Goal: Task Accomplishment & Management: Use online tool/utility

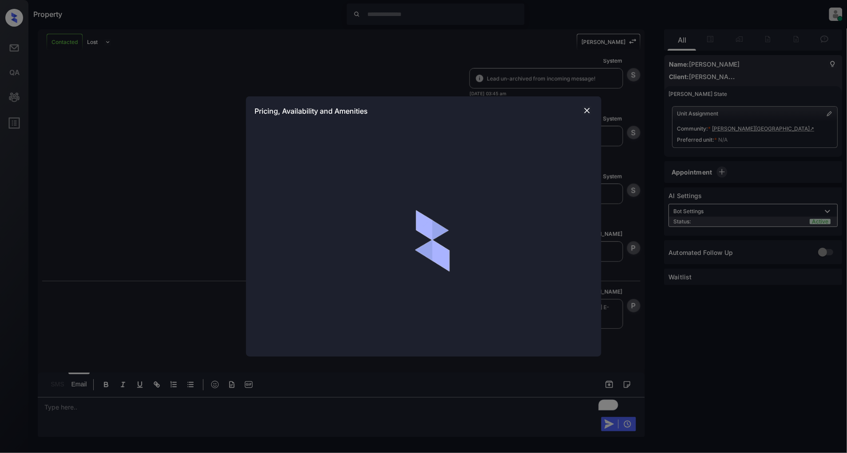
scroll to position [2897, 0]
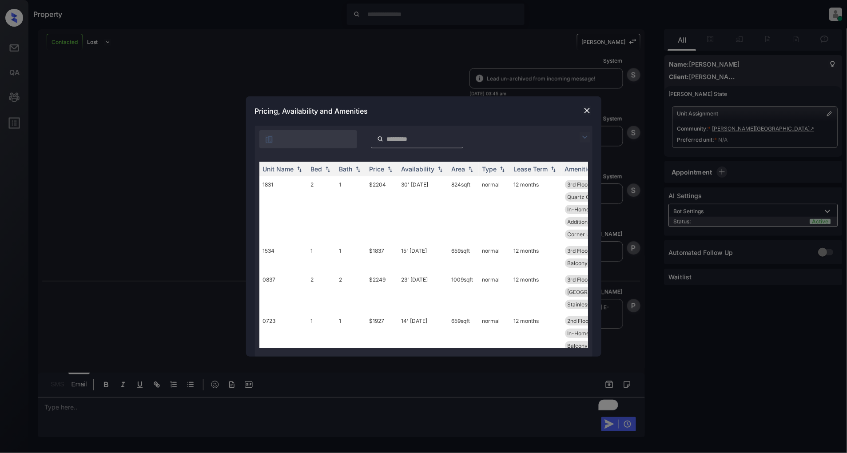
click at [580, 135] on img at bounding box center [585, 137] width 11 height 11
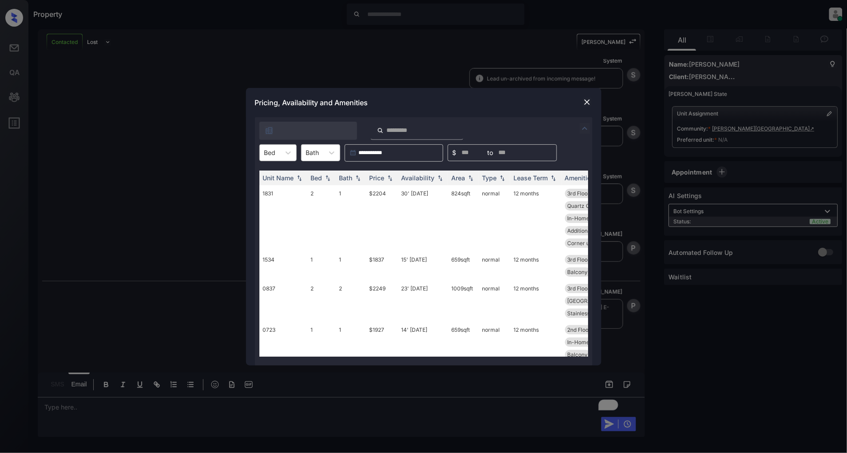
click at [269, 152] on div at bounding box center [270, 152] width 12 height 9
click at [267, 190] on div "2" at bounding box center [277, 191] width 37 height 16
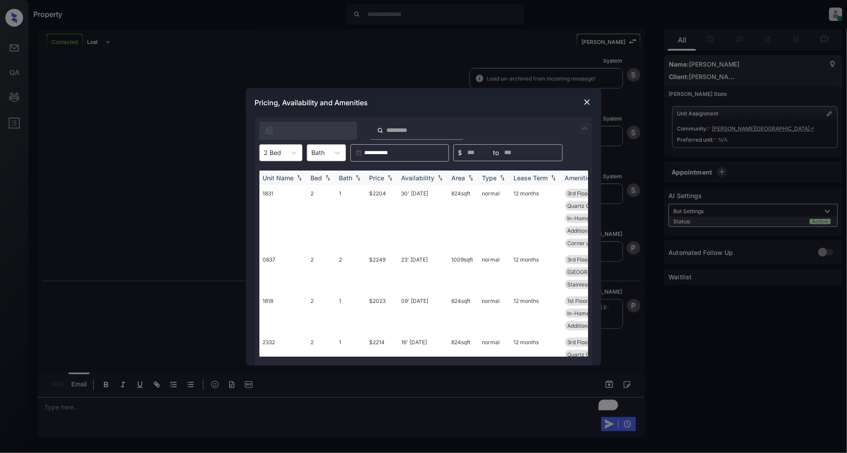
click at [387, 179] on img at bounding box center [389, 178] width 9 height 6
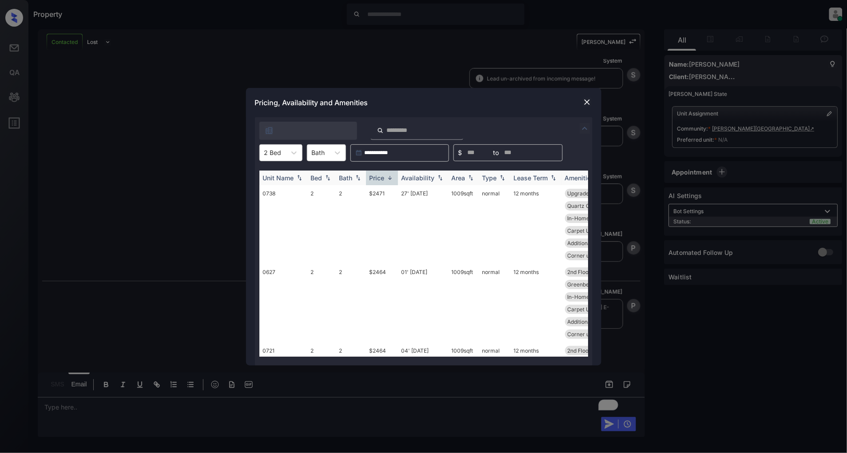
click at [387, 179] on img at bounding box center [389, 178] width 9 height 7
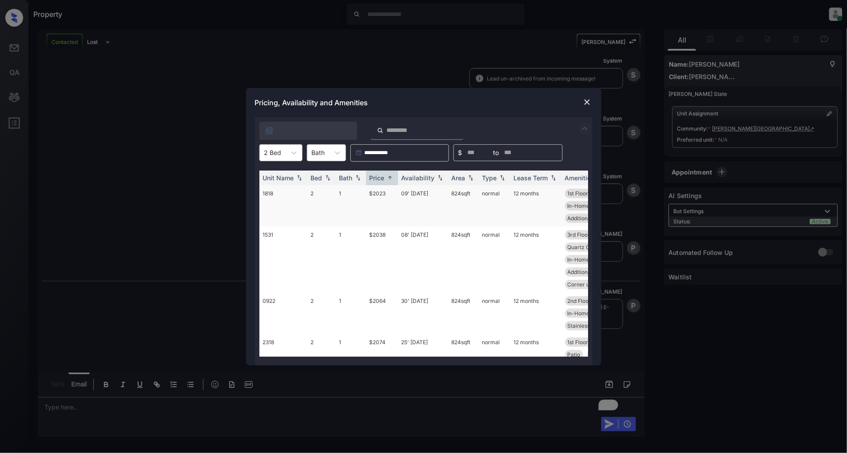
click at [378, 191] on td "$2023" at bounding box center [382, 205] width 32 height 41
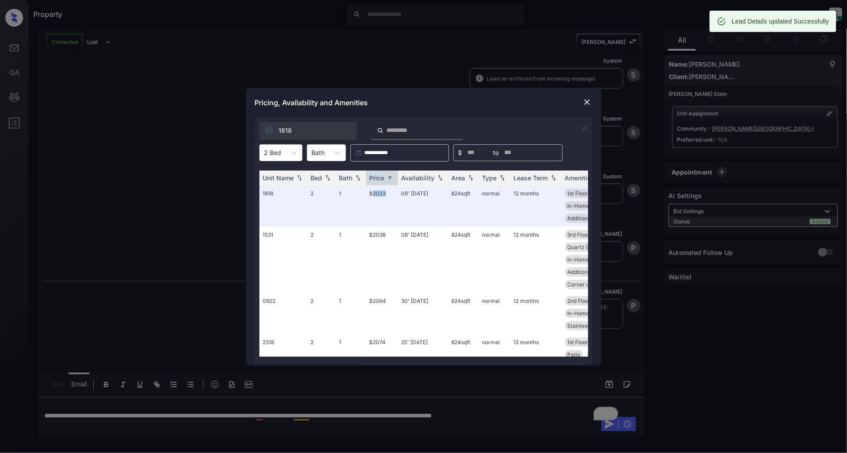
click at [589, 101] on img at bounding box center [587, 102] width 9 height 9
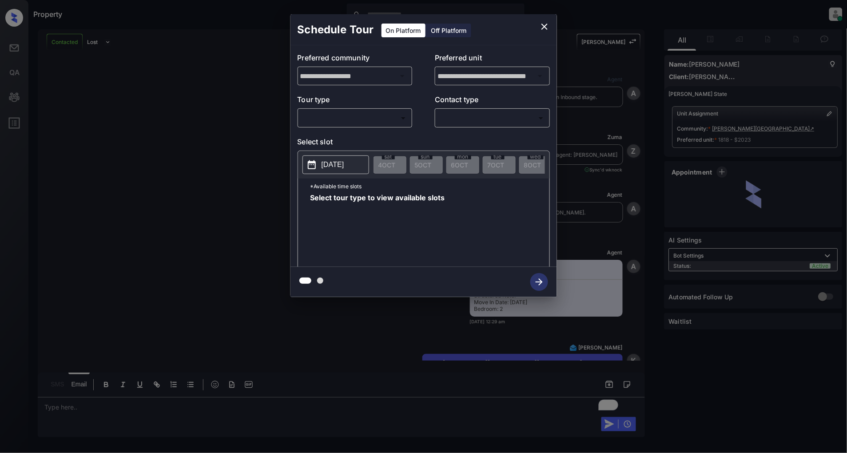
scroll to position [2461, 0]
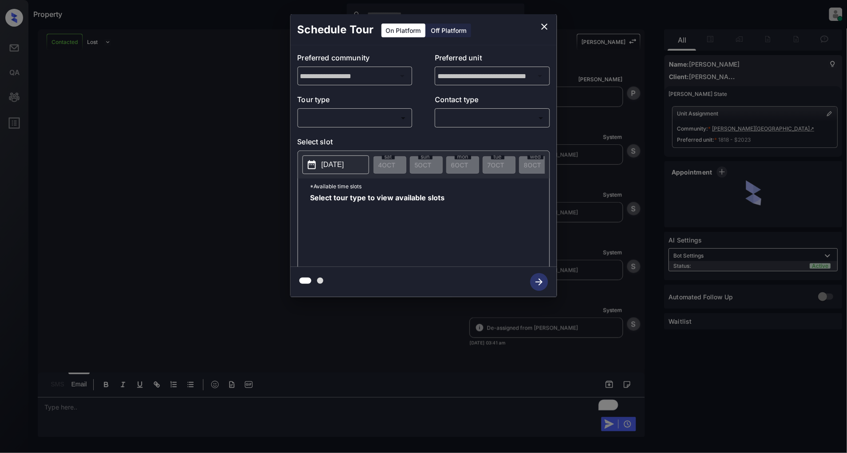
click at [348, 115] on body "Property Patrick Deasis Online Set yourself offline Set yourself on break Profi…" at bounding box center [423, 226] width 847 height 453
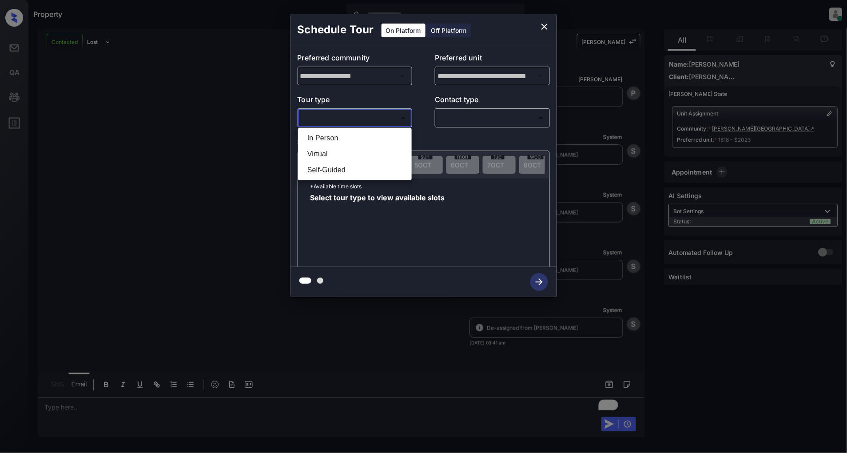
click at [325, 137] on li "In Person" at bounding box center [354, 138] width 109 height 16
type input "********"
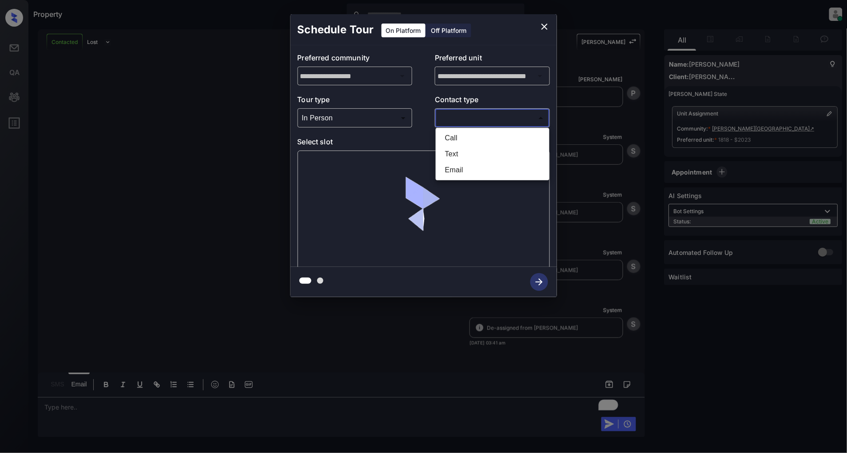
click at [468, 118] on body "Property Patrick Deasis Online Set yourself offline Set yourself on break Profi…" at bounding box center [423, 226] width 847 height 453
click at [459, 154] on li "Text" at bounding box center [492, 154] width 109 height 16
type input "****"
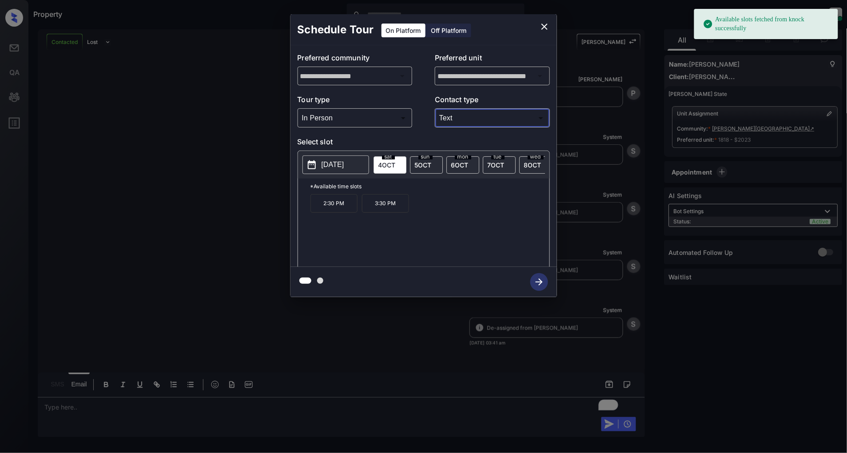
click at [326, 209] on p "2:30 PM" at bounding box center [333, 203] width 47 height 19
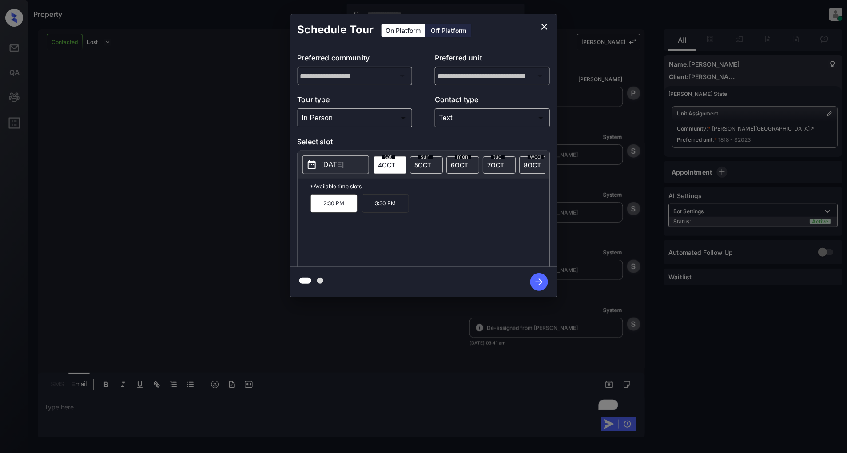
drag, startPoint x: 538, startPoint y: 282, endPoint x: 544, endPoint y: 261, distance: 22.1
click at [538, 282] on icon "button" at bounding box center [539, 282] width 18 height 18
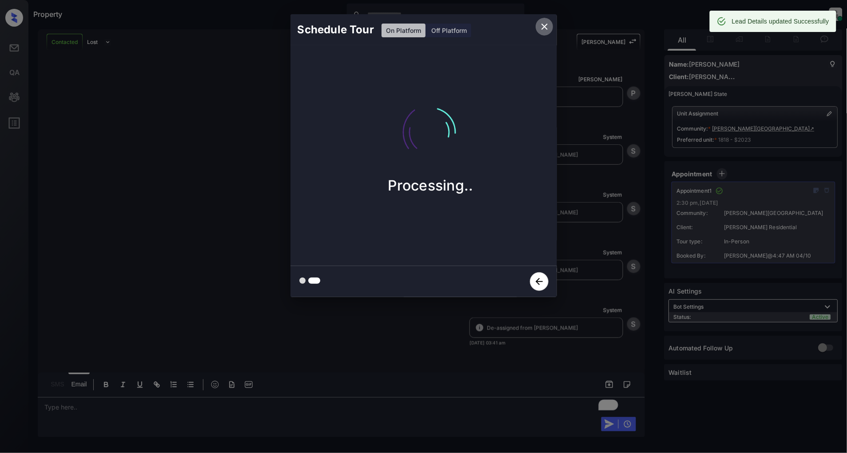
click at [548, 24] on icon "close" at bounding box center [544, 26] width 11 height 11
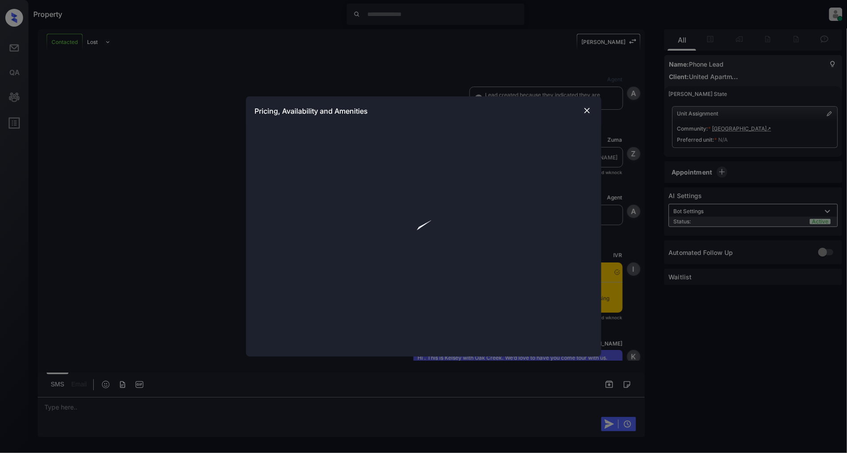
scroll to position [862, 0]
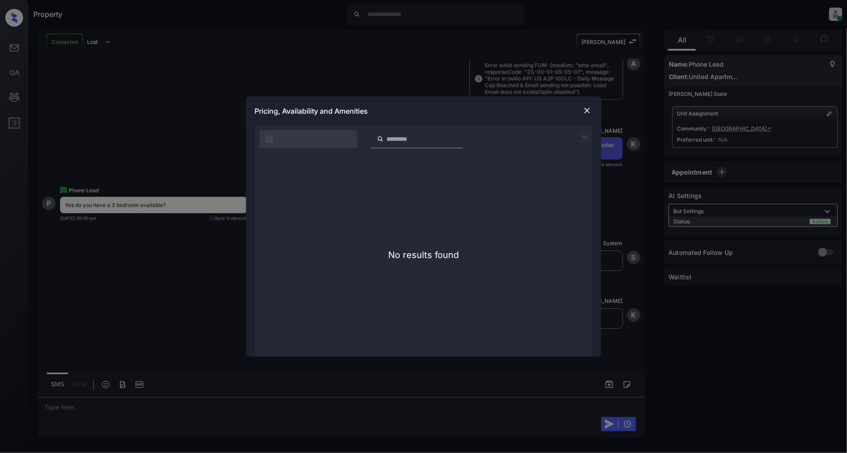
click at [585, 109] on img at bounding box center [587, 110] width 9 height 9
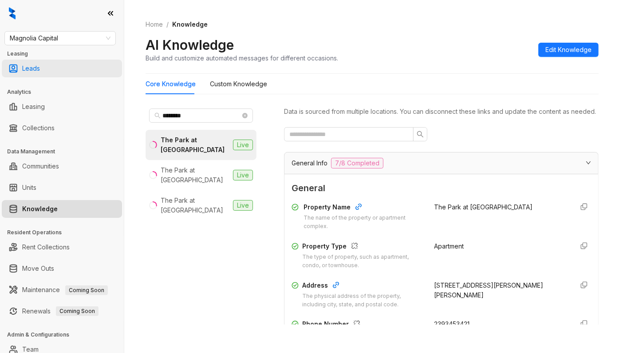
scroll to position [118, 0]
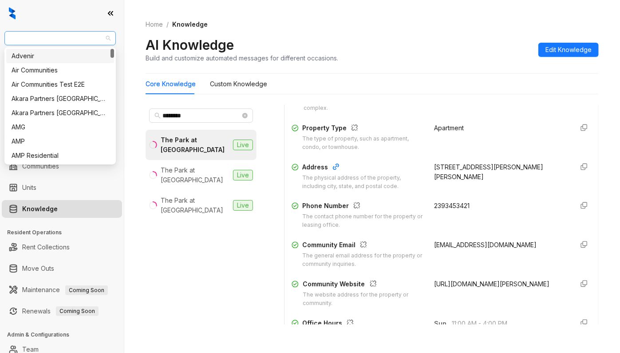
click at [76, 43] on span "Magnolia Capital" at bounding box center [60, 38] width 101 height 13
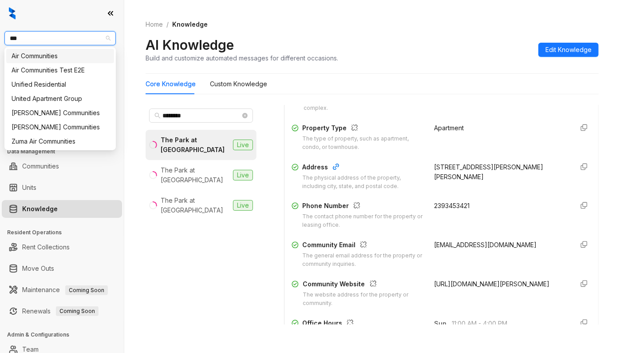
type input "****"
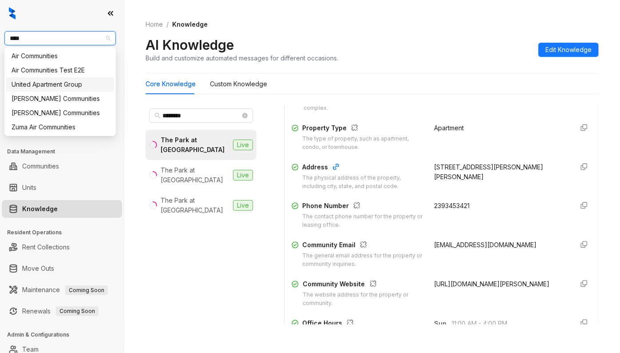
click at [60, 83] on div "United Apartment Group" at bounding box center [60, 84] width 97 height 10
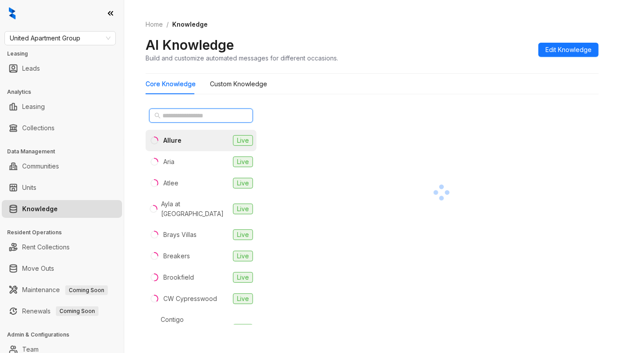
click at [199, 113] on input "text" at bounding box center [202, 116] width 78 height 10
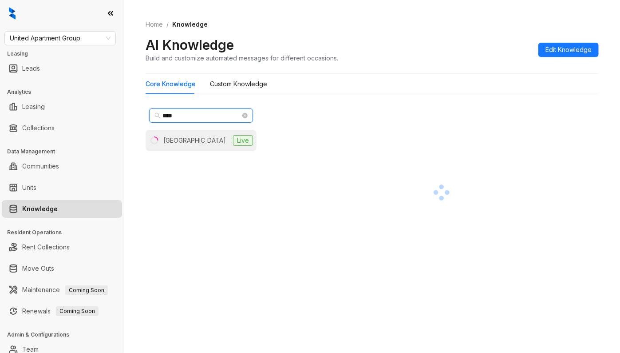
type input "****"
click at [189, 145] on div "[GEOGRAPHIC_DATA]" at bounding box center [194, 140] width 63 height 10
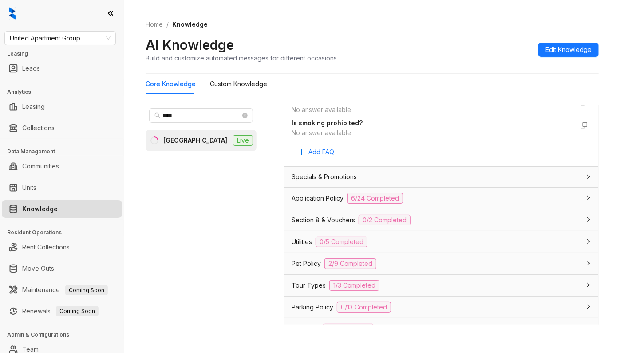
scroll to position [651, 0]
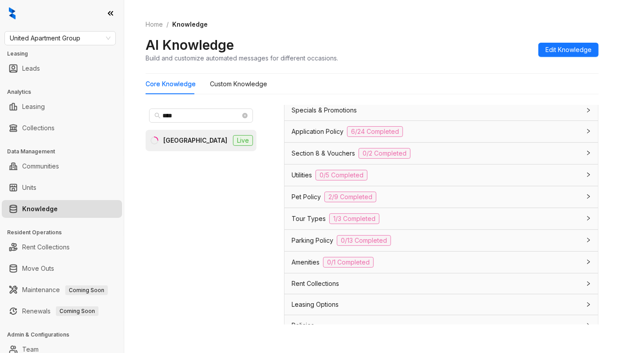
click at [448, 137] on div "Application Policy 6/24 Completed" at bounding box center [436, 131] width 289 height 11
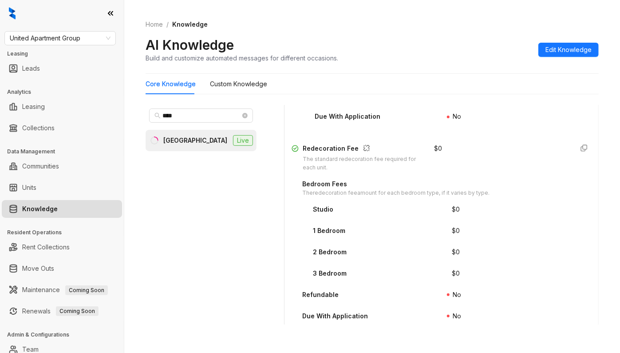
scroll to position [1480, 0]
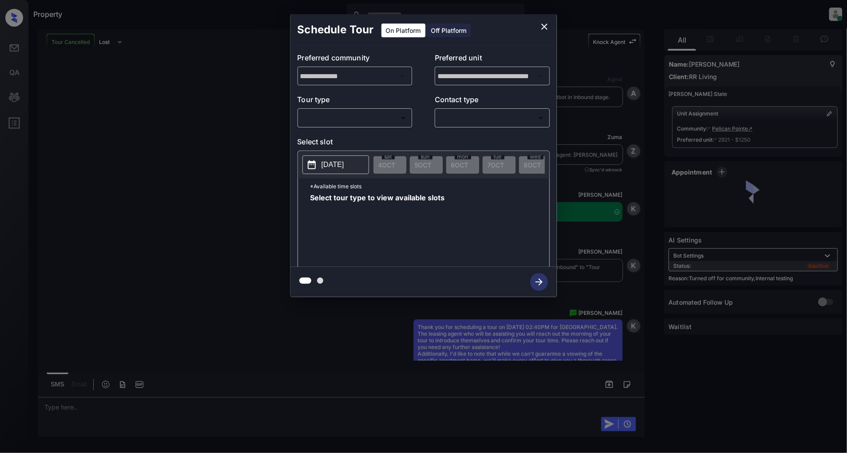
scroll to position [9074, 0]
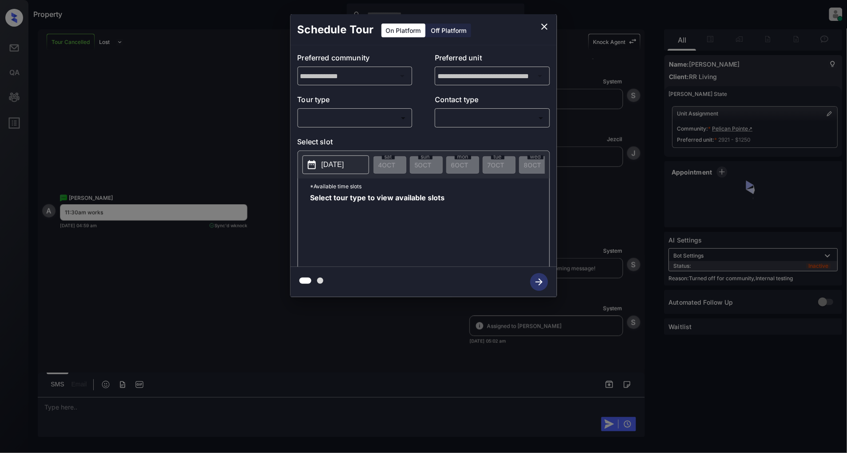
click at [359, 123] on body "Property Patrick Deasis Online Set yourself offline Set yourself on break Profi…" at bounding box center [423, 226] width 847 height 453
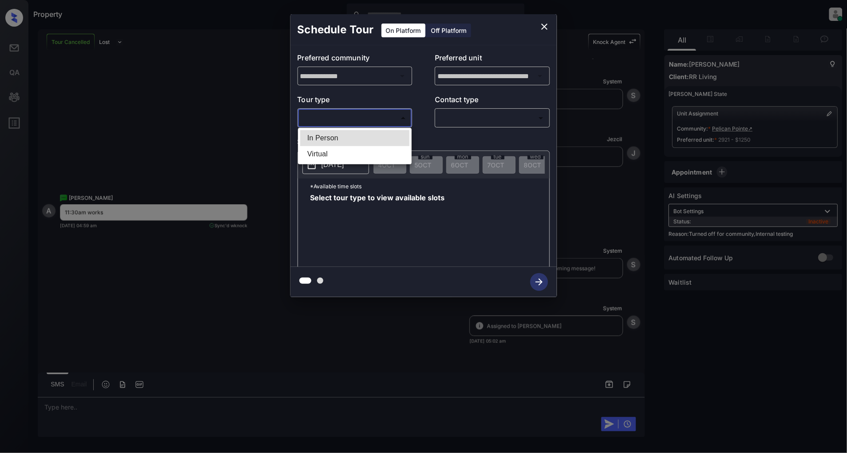
click at [328, 139] on li "In Person" at bounding box center [354, 138] width 109 height 16
type input "********"
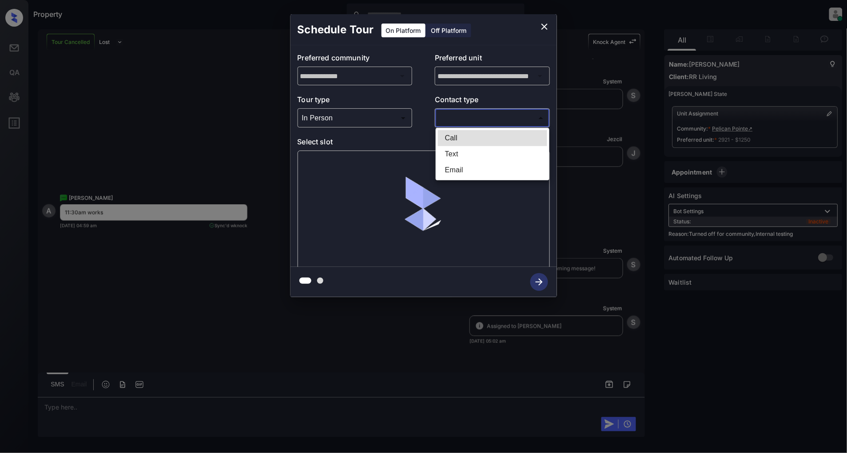
click at [455, 117] on body "Property Patrick Deasis Online Set yourself offline Set yourself on break Profi…" at bounding box center [423, 226] width 847 height 453
click at [465, 155] on li "Text" at bounding box center [492, 154] width 109 height 16
type input "****"
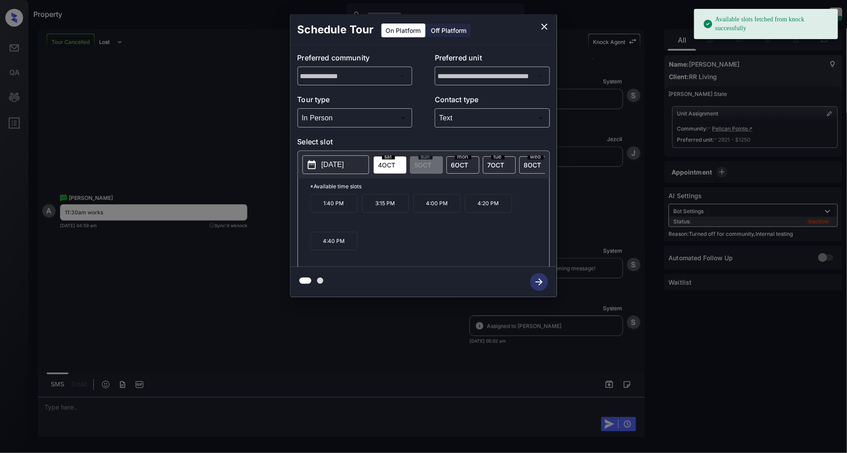
click at [470, 164] on div "mon 6 OCT" at bounding box center [462, 164] width 33 height 17
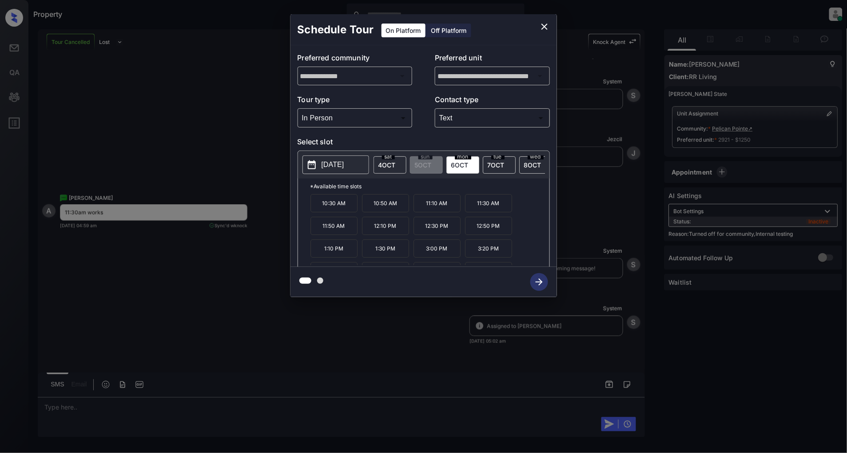
click at [482, 211] on p "11:30 AM" at bounding box center [488, 203] width 47 height 18
click at [535, 280] on icon "button" at bounding box center [539, 282] width 18 height 18
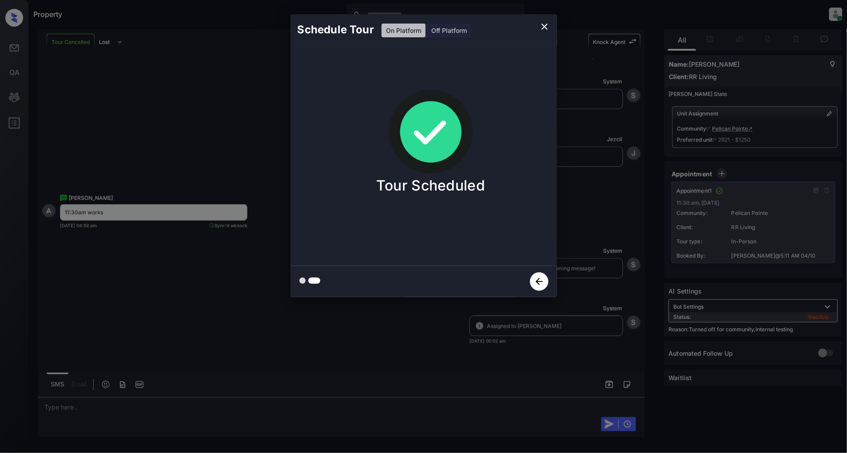
click at [547, 22] on icon "close" at bounding box center [544, 26] width 11 height 11
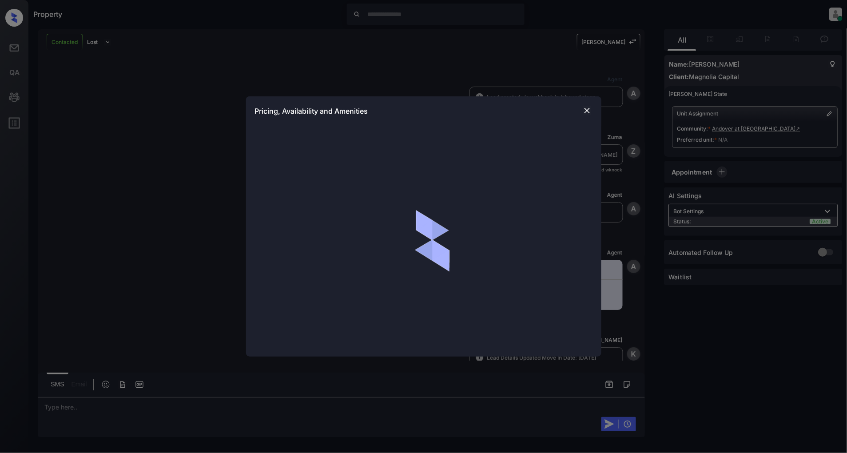
scroll to position [246, 0]
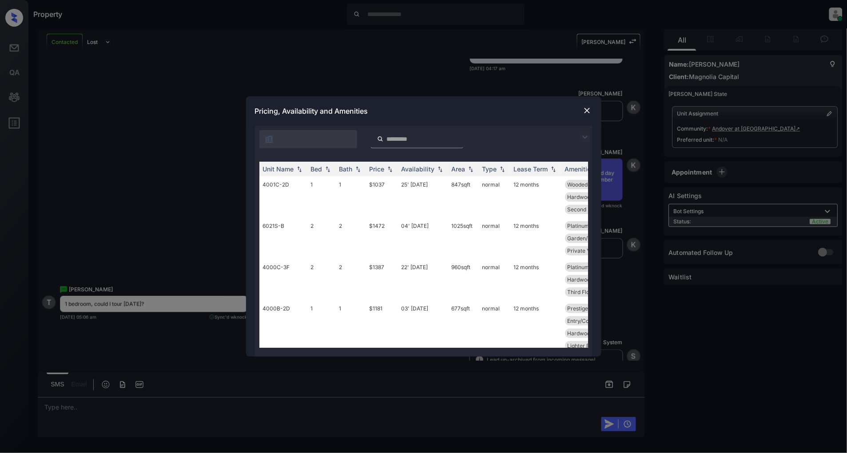
click at [594, 128] on div "**********" at bounding box center [423, 241] width 355 height 231
click at [589, 132] on div at bounding box center [587, 137] width 11 height 11
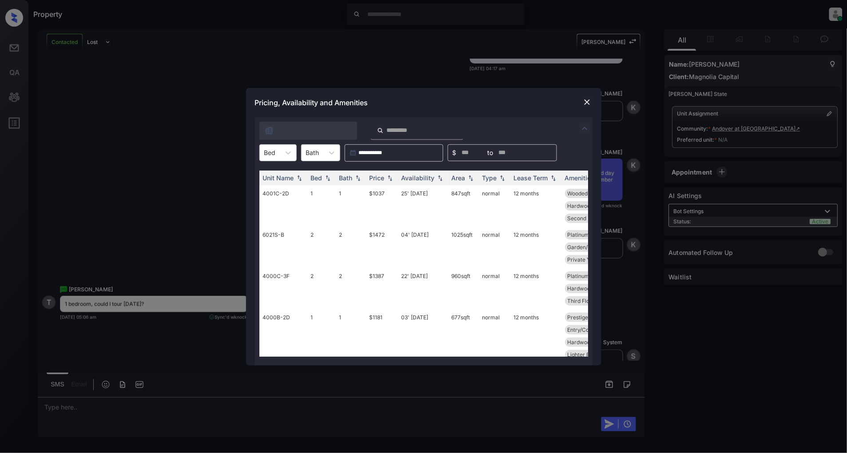
click at [588, 136] on div at bounding box center [424, 128] width 338 height 23
click at [274, 154] on div at bounding box center [270, 152] width 12 height 9
click at [278, 176] on div "1" at bounding box center [277, 175] width 37 height 16
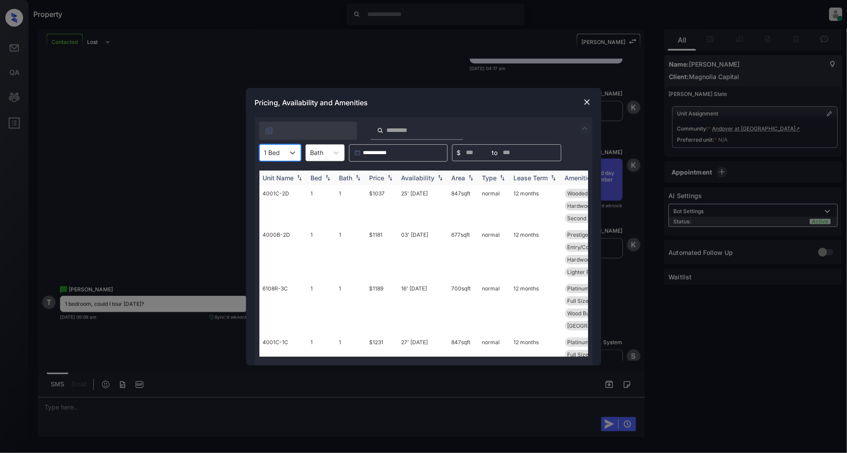
click at [390, 177] on img at bounding box center [389, 178] width 9 height 6
click at [390, 177] on img at bounding box center [389, 178] width 9 height 7
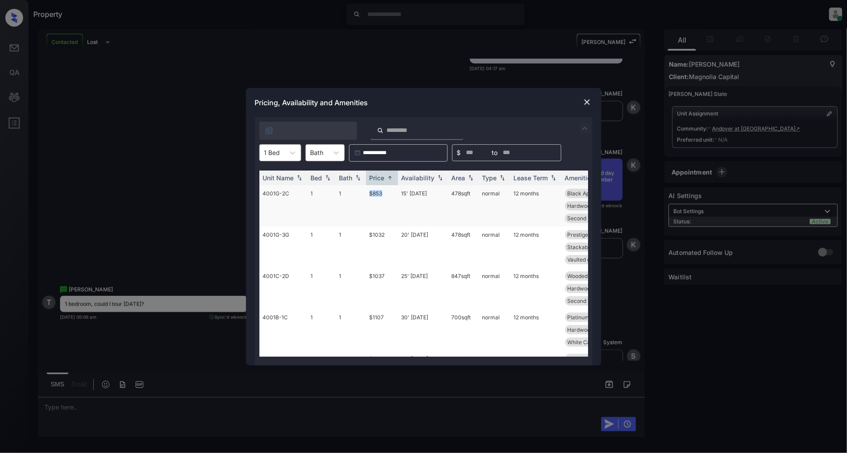
drag, startPoint x: 388, startPoint y: 192, endPoint x: 367, endPoint y: 193, distance: 20.9
click at [367, 193] on td "$853" at bounding box center [382, 205] width 32 height 41
copy td "$853"
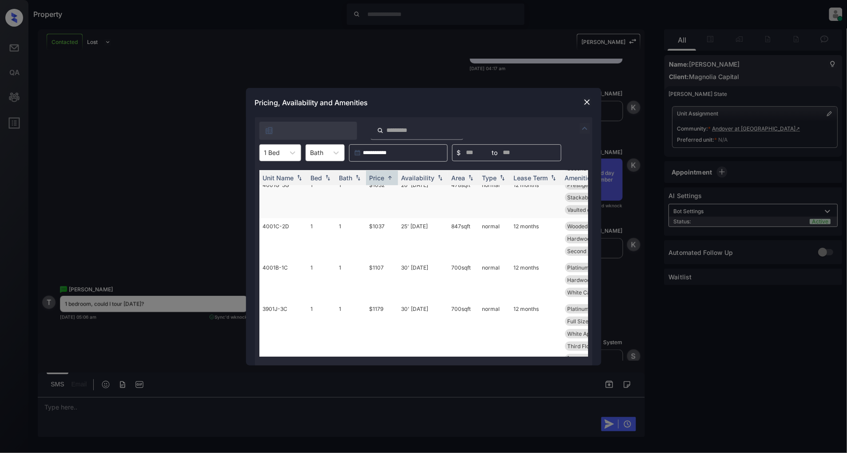
scroll to position [99, 0]
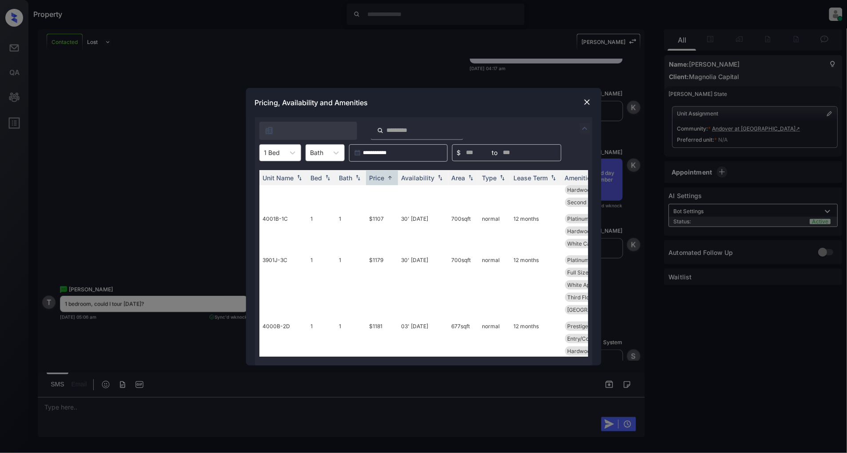
click at [589, 99] on img at bounding box center [587, 102] width 9 height 9
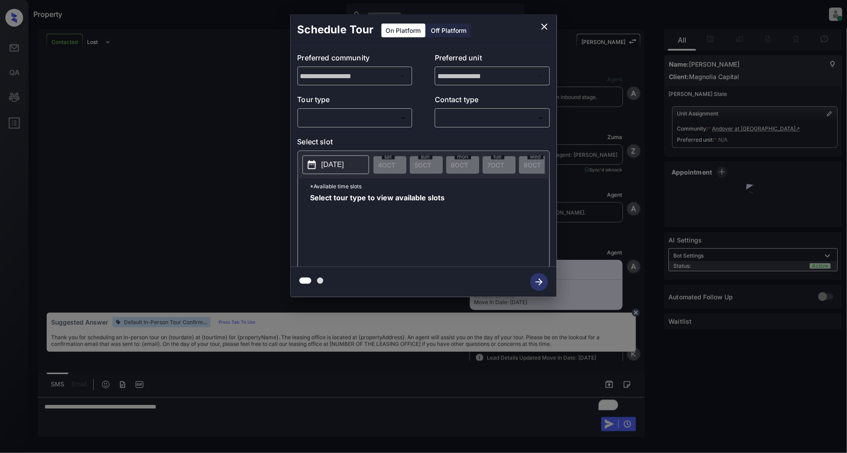
scroll to position [410, 0]
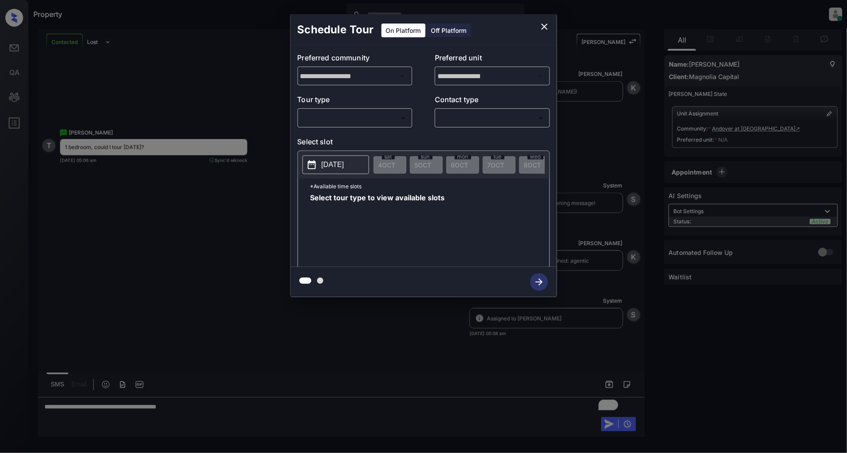
click at [382, 118] on body "Property [PERSON_NAME] Online Set yourself offline Set yourself on break Profil…" at bounding box center [423, 226] width 847 height 453
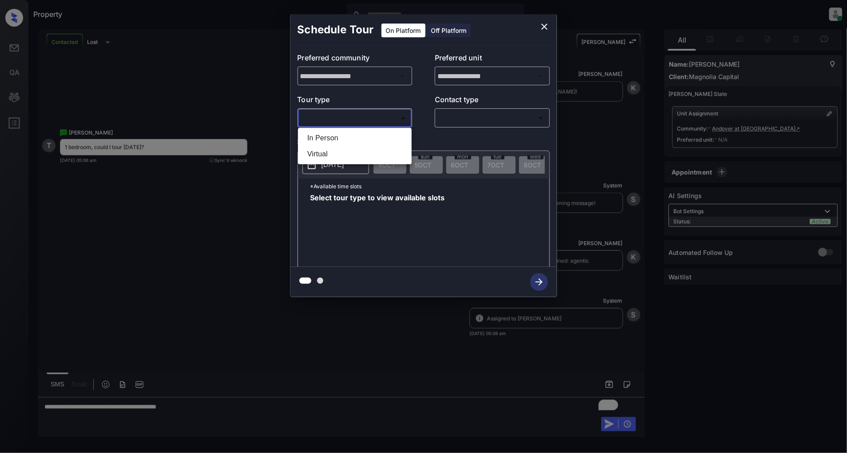
click at [340, 137] on li "In Person" at bounding box center [354, 138] width 109 height 16
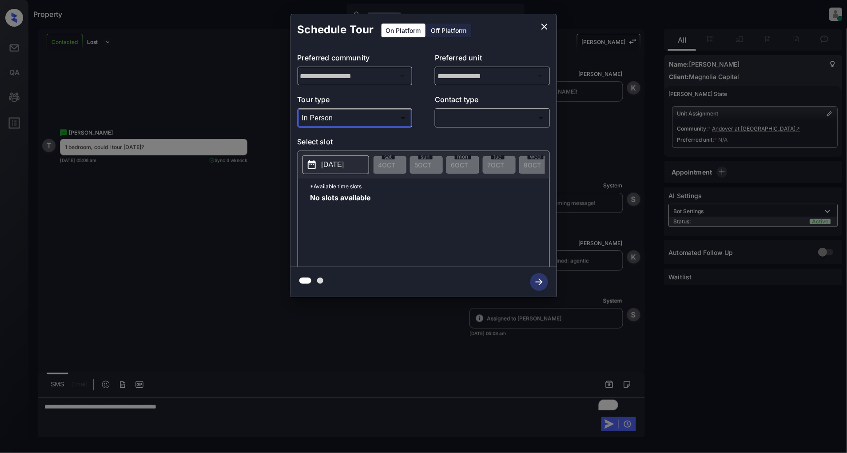
type input "********"
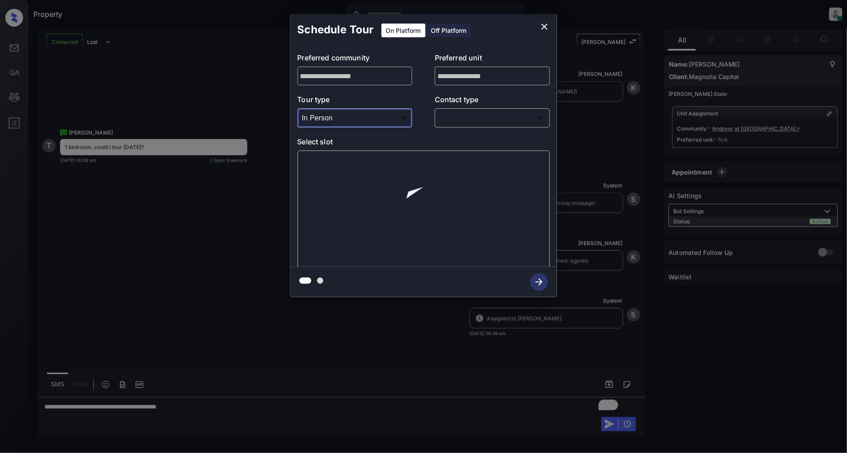
click at [486, 112] on body "Property [PERSON_NAME] Online Set yourself offline Set yourself on break Profil…" at bounding box center [423, 226] width 847 height 453
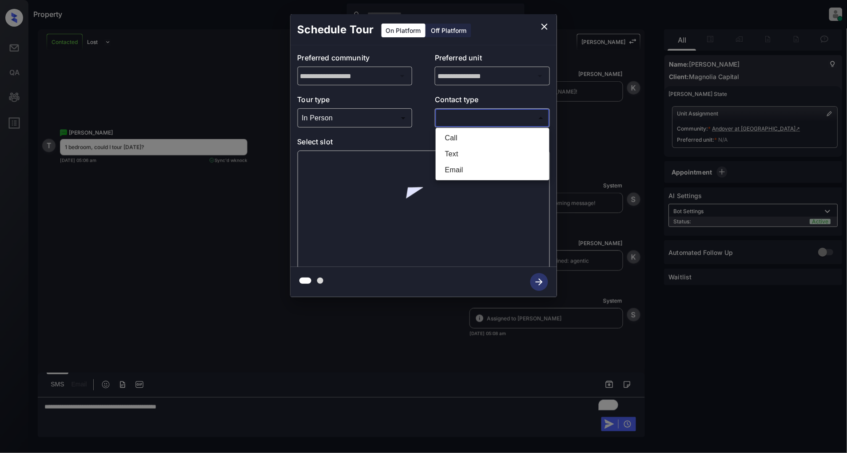
click at [461, 150] on li "Text" at bounding box center [492, 154] width 109 height 16
type input "****"
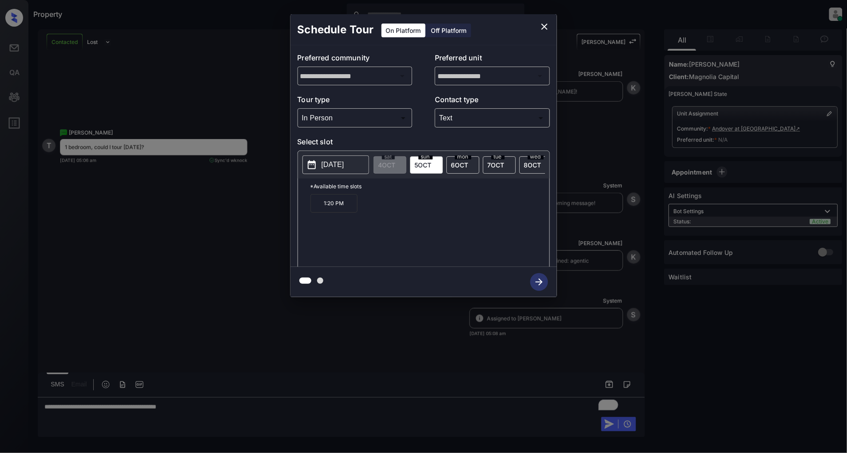
click at [220, 215] on div "**********" at bounding box center [423, 155] width 847 height 311
